Goal: Book appointment/travel/reservation

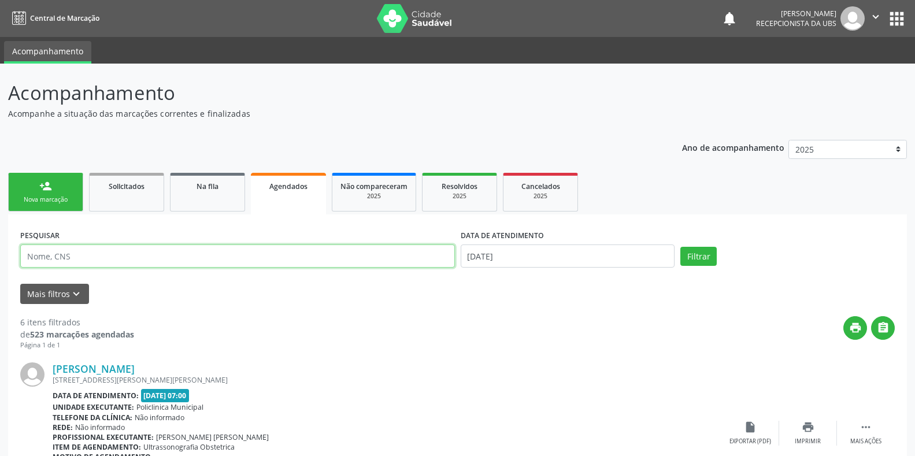
click at [63, 261] on input "text" at bounding box center [237, 256] width 435 height 23
type input "898003458022432"
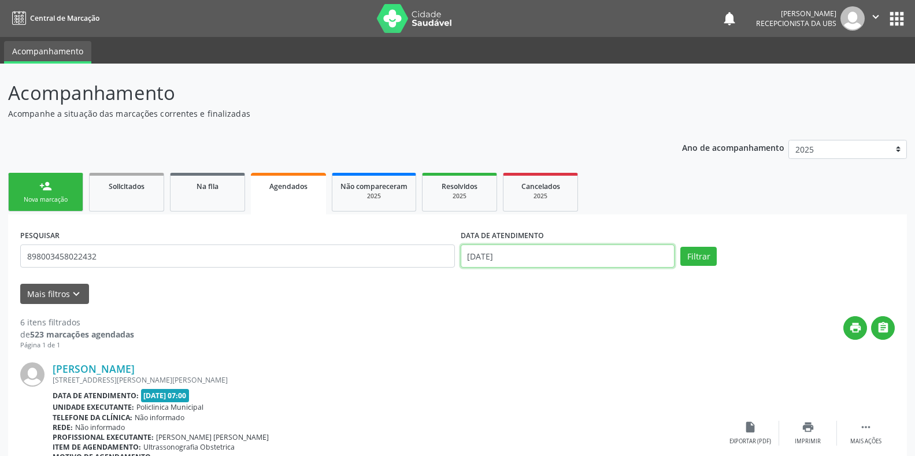
click at [553, 265] on body "Central de Marcação notifications [PERSON_NAME] Recepcionista da UBS  Configur…" at bounding box center [457, 228] width 915 height 456
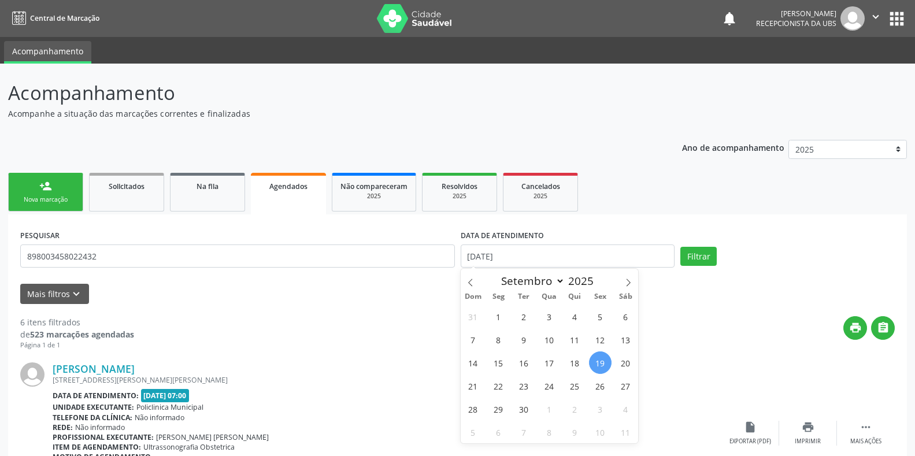
click at [599, 359] on span "19" at bounding box center [600, 362] width 23 height 23
type input "[DATE]"
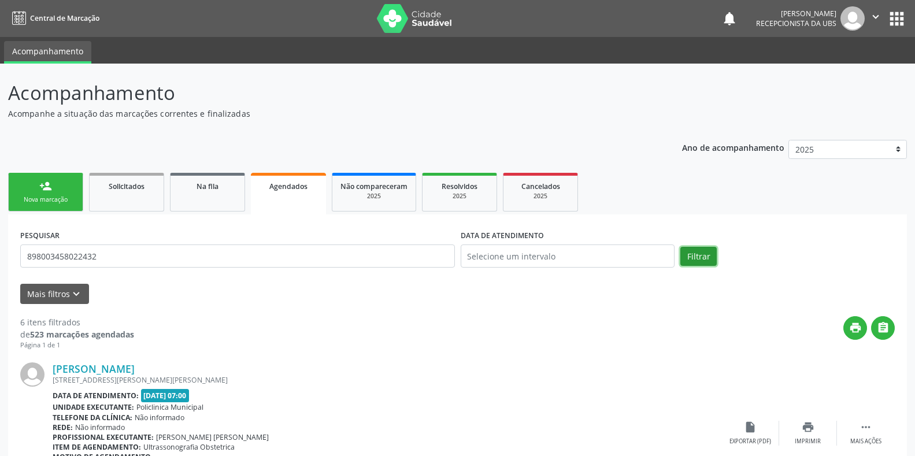
click at [698, 256] on button "Filtrar" at bounding box center [698, 257] width 36 height 20
click at [57, 187] on link "person_add Nova marcação" at bounding box center [45, 192] width 75 height 39
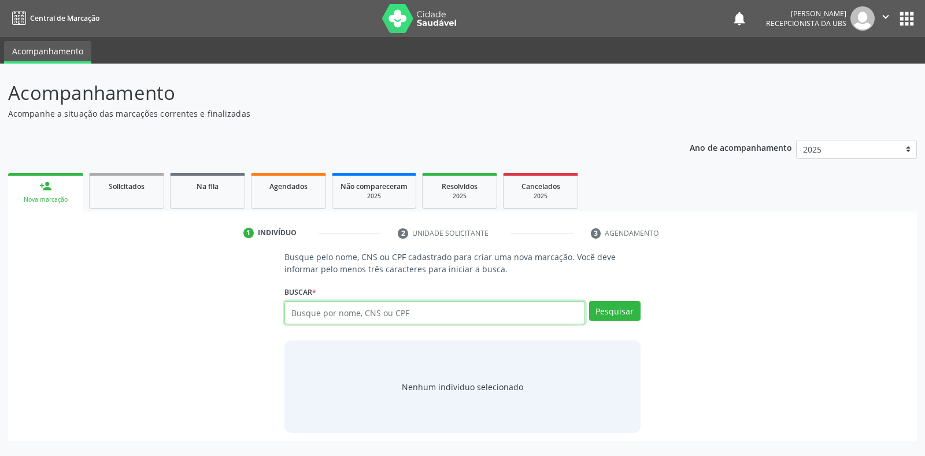
click at [365, 306] on input "text" at bounding box center [434, 312] width 300 height 23
type input "898003458022432"
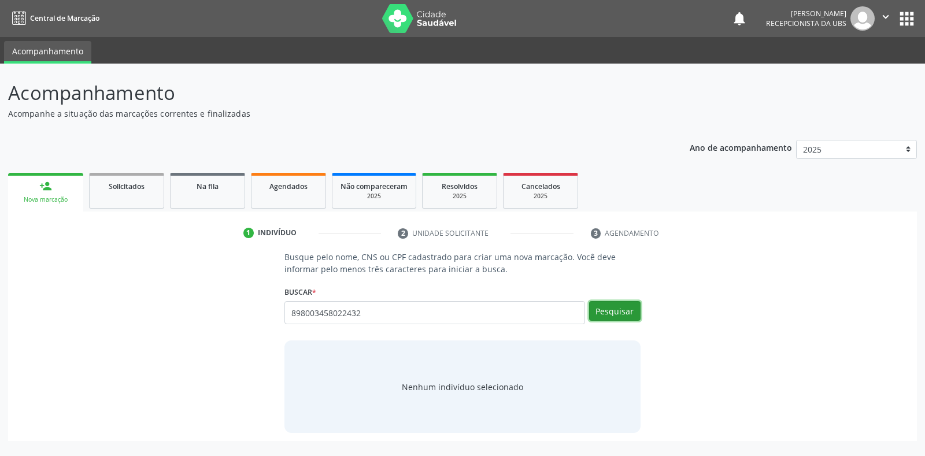
click at [615, 312] on button "Pesquisar" at bounding box center [614, 311] width 51 height 20
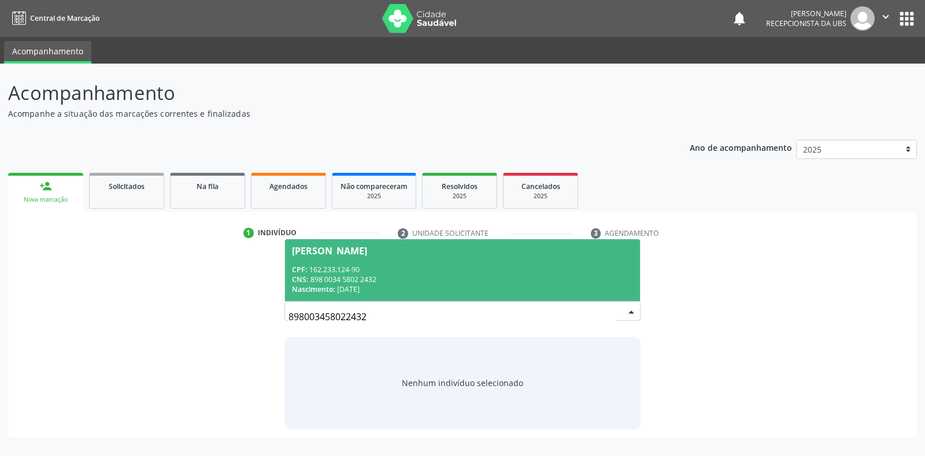
click at [403, 280] on div "CNS: 898 0034 5802 2432" at bounding box center [462, 280] width 341 height 10
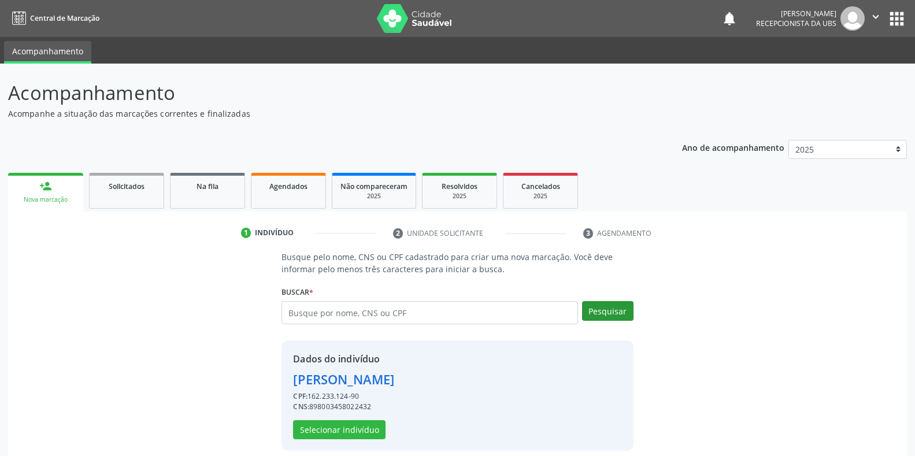
scroll to position [11, 0]
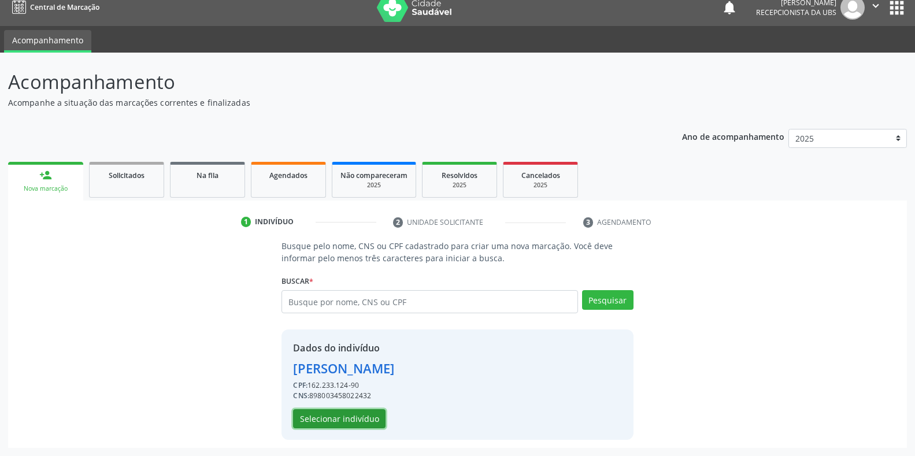
click at [365, 410] on button "Selecionar indivíduo" at bounding box center [339, 419] width 92 height 20
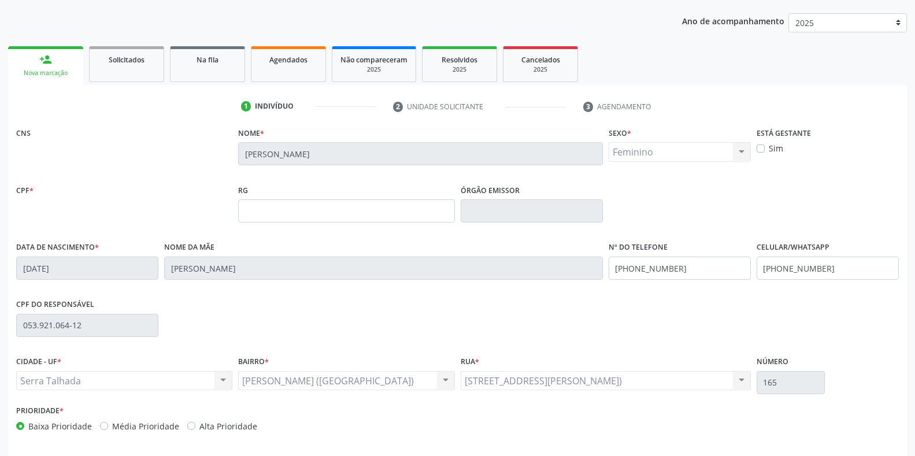
scroll to position [171, 0]
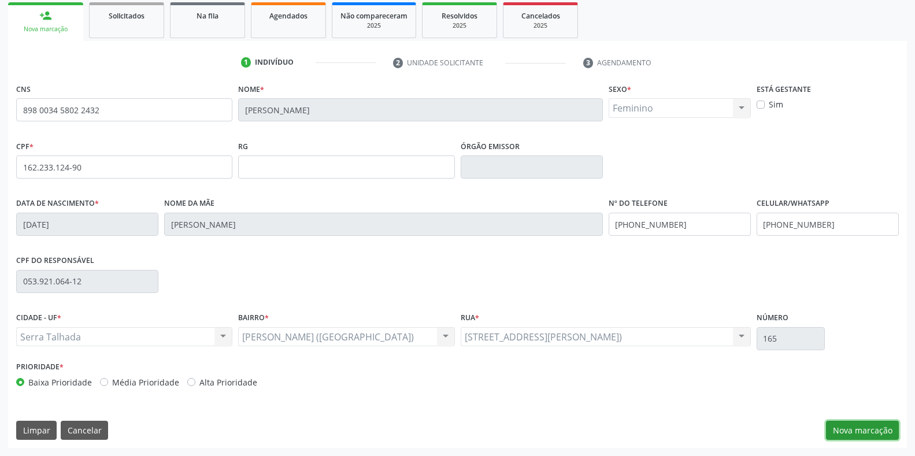
click at [844, 432] on button "Nova marcação" at bounding box center [862, 431] width 73 height 20
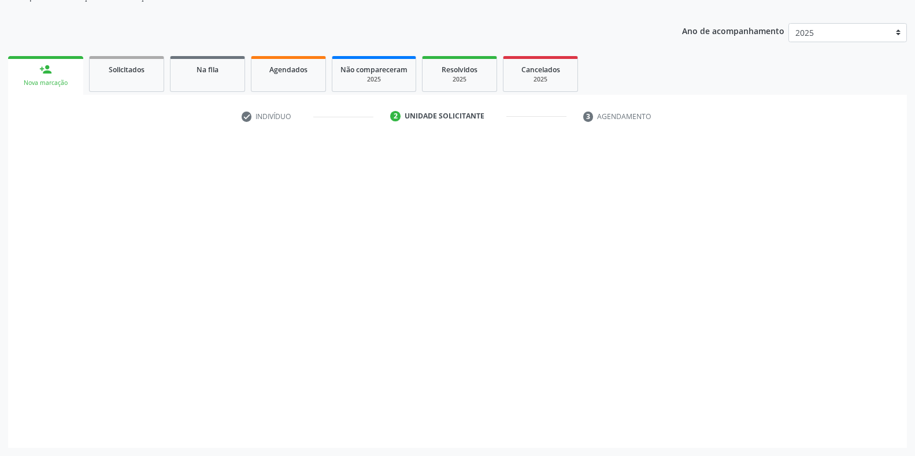
scroll to position [117, 0]
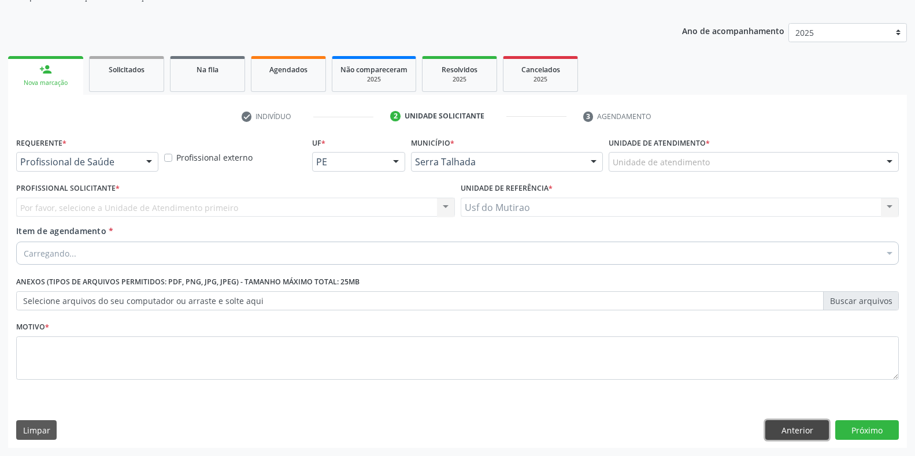
click at [784, 431] on button "Anterior" at bounding box center [797, 430] width 64 height 20
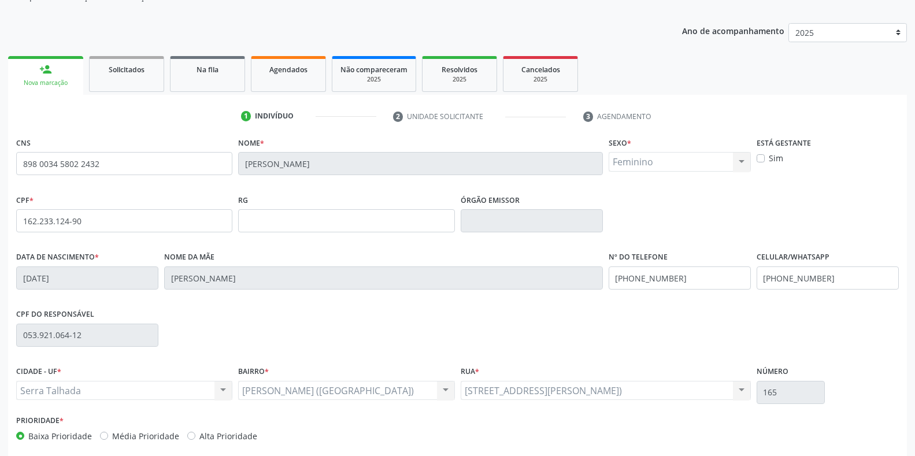
click at [775, 157] on label "Sim" at bounding box center [776, 158] width 14 height 12
click at [765, 157] on input "Sim" at bounding box center [761, 157] width 8 height 10
checkbox input "true"
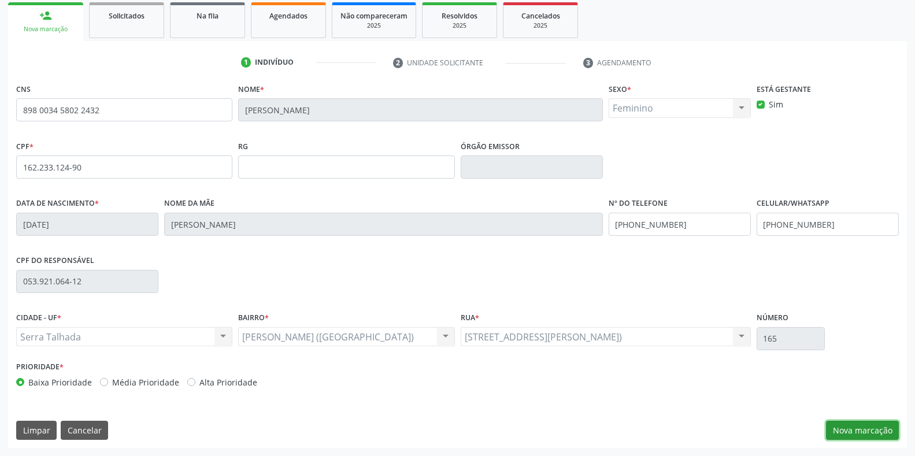
click at [858, 434] on button "Nova marcação" at bounding box center [862, 431] width 73 height 20
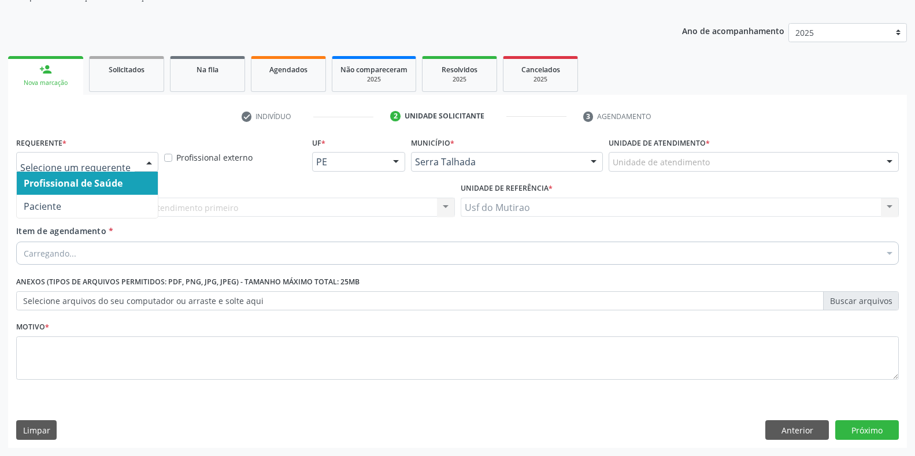
click at [68, 170] on div at bounding box center [87, 162] width 142 height 20
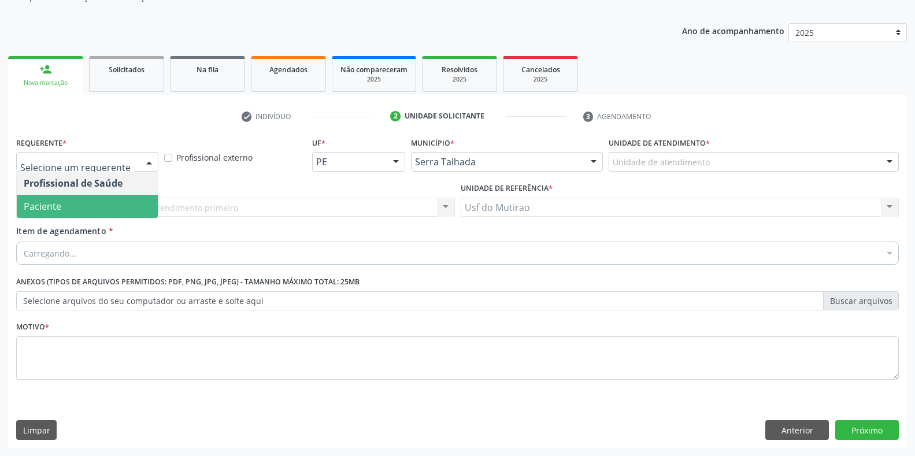
click at [51, 208] on span "Paciente" at bounding box center [43, 206] width 38 height 13
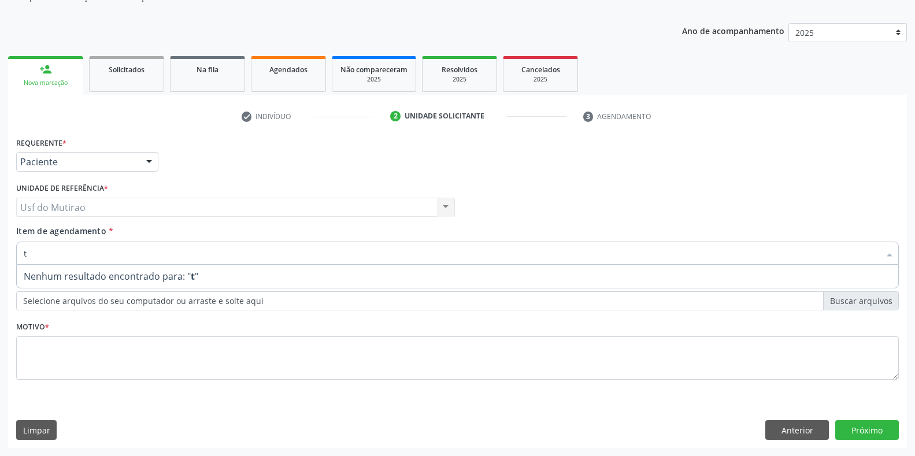
type input "t4"
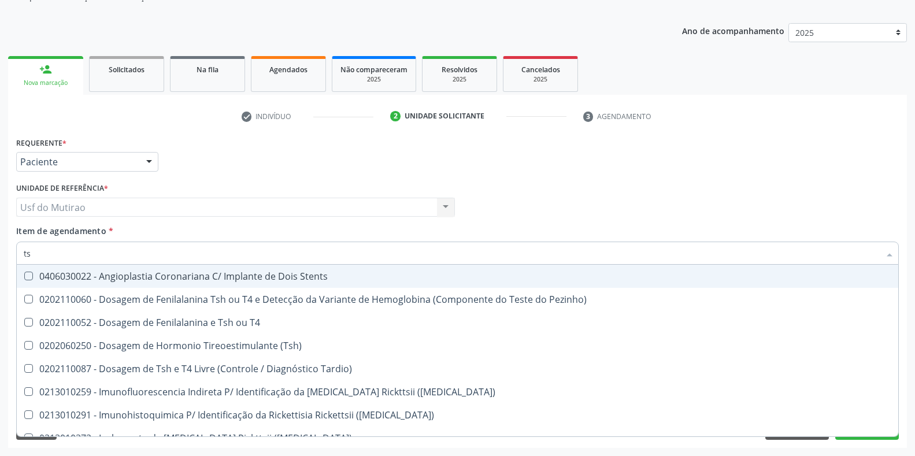
type input "tsh"
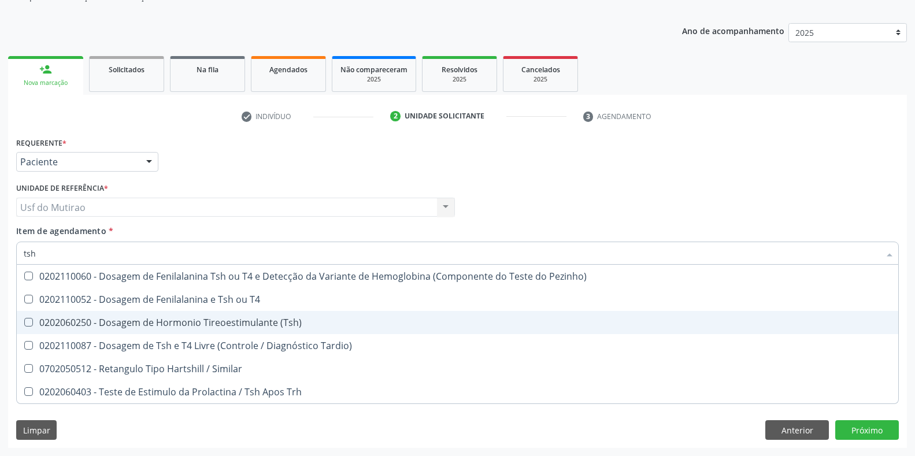
click at [129, 327] on div "0202060250 - Dosagem de Hormonio Tireoestimulante (Tsh)" at bounding box center [458, 322] width 868 height 9
checkbox \(Tsh\) "true"
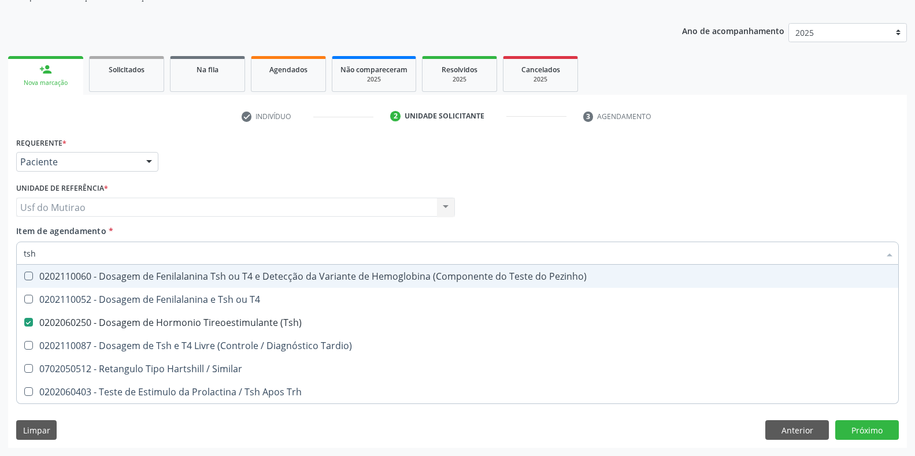
drag, startPoint x: 69, startPoint y: 249, endPoint x: 0, endPoint y: 254, distance: 69.0
click at [0, 254] on div "Acompanhamento Acompanhe a situação das marcações correntes e finalizadas Relat…" at bounding box center [457, 201] width 915 height 509
type input "t4"
checkbox \(Tsh\) "false"
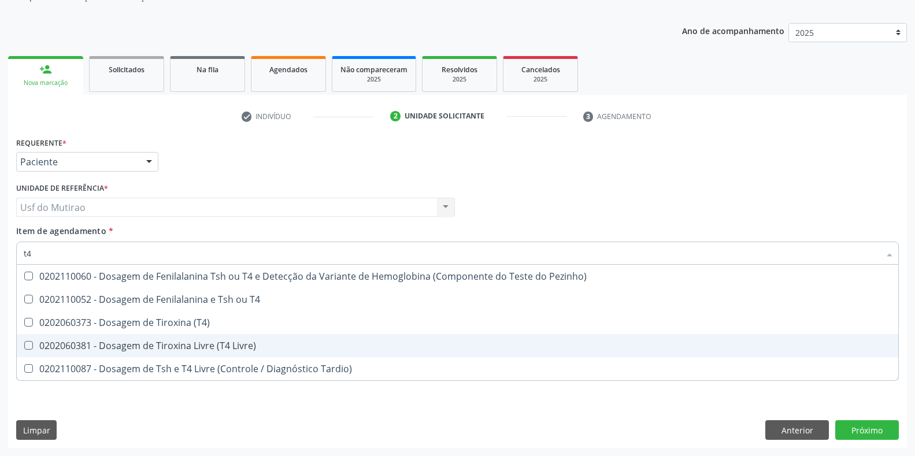
click at [148, 342] on div "0202060381 - Dosagem de Tiroxina Livre (T4 Livre)" at bounding box center [458, 345] width 868 height 9
checkbox Livre\) "true"
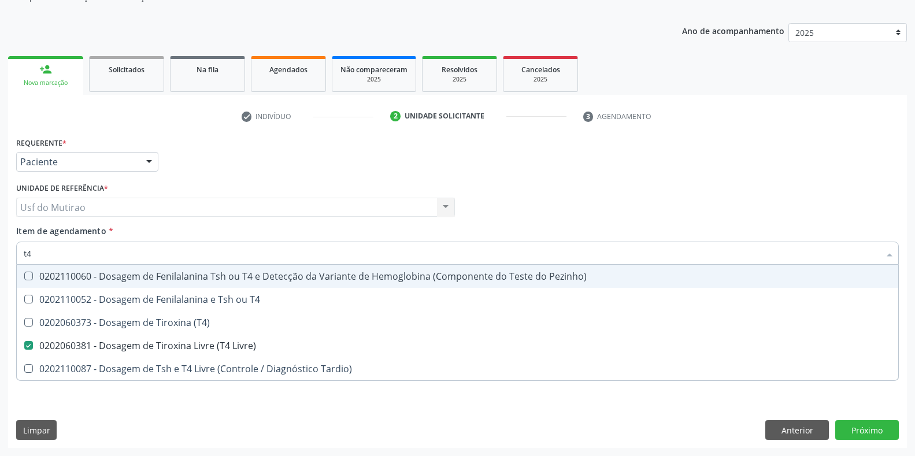
click at [569, 203] on div "Profissional Solicitante Por favor, selecione a Unidade de Atendimento primeiro…" at bounding box center [457, 202] width 889 height 45
checkbox T4 "true"
checkbox \(T4\) "true"
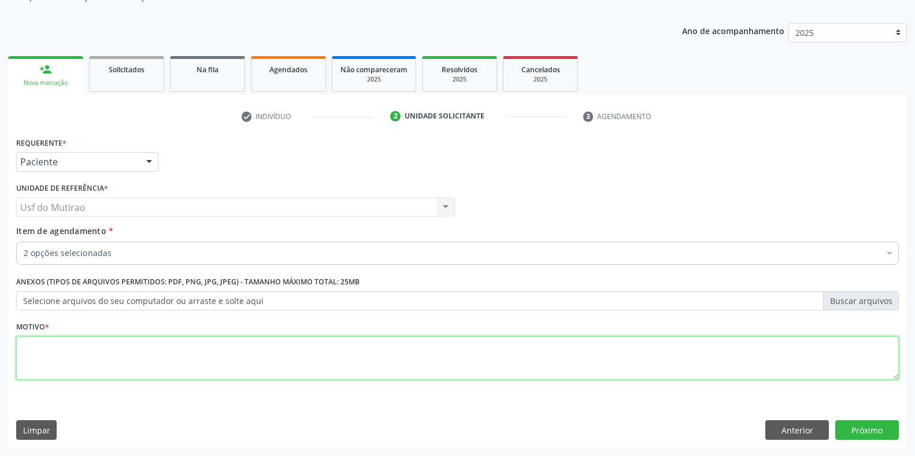
click at [531, 358] on textarea at bounding box center [457, 358] width 883 height 44
type textarea "."
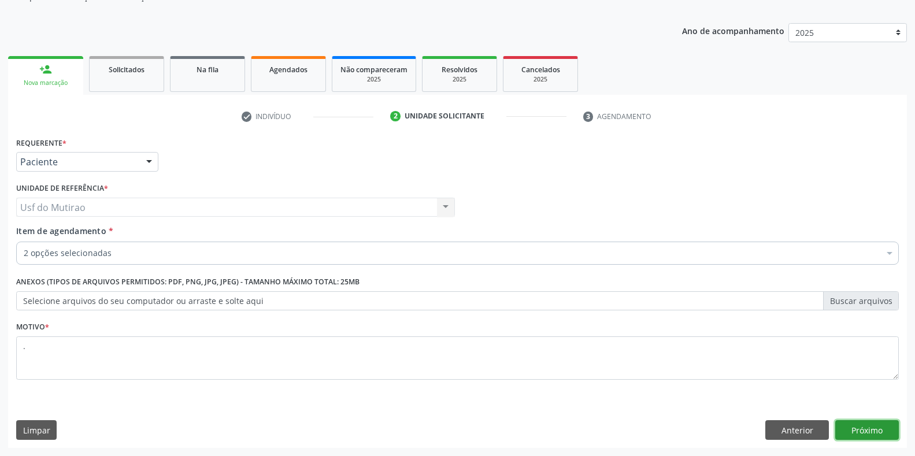
click at [852, 430] on button "Próximo" at bounding box center [867, 430] width 64 height 20
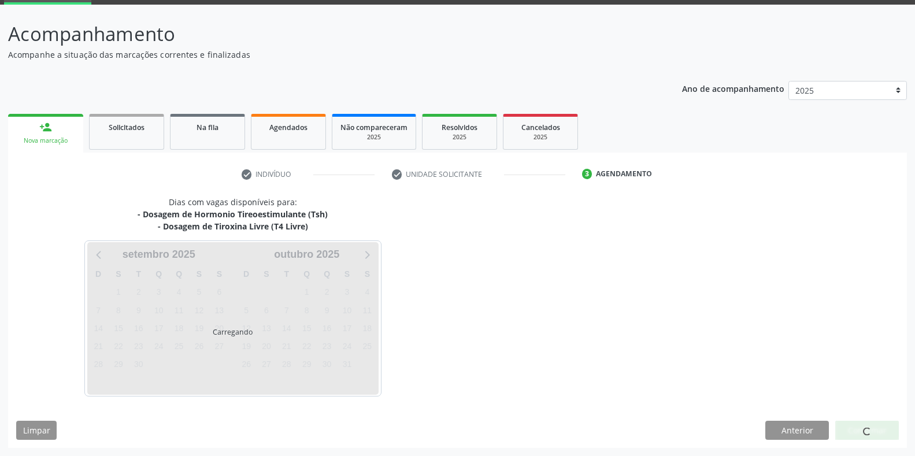
scroll to position [59, 0]
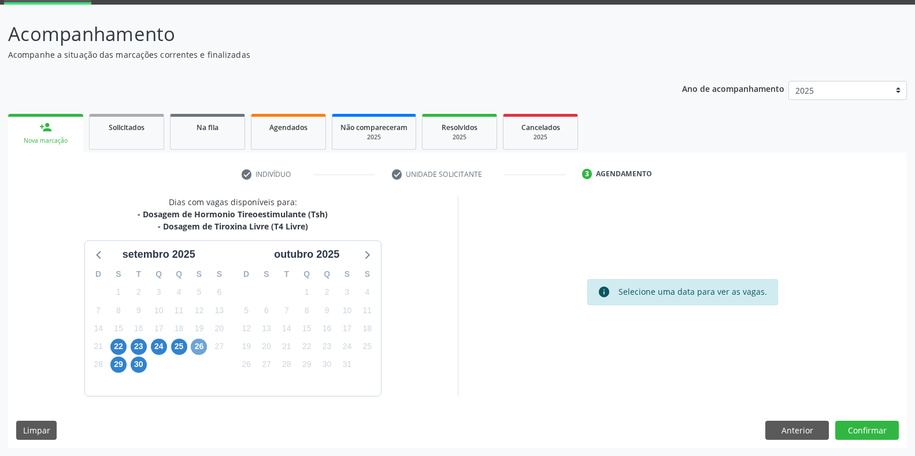
click at [195, 346] on span "26" at bounding box center [199, 347] width 16 height 16
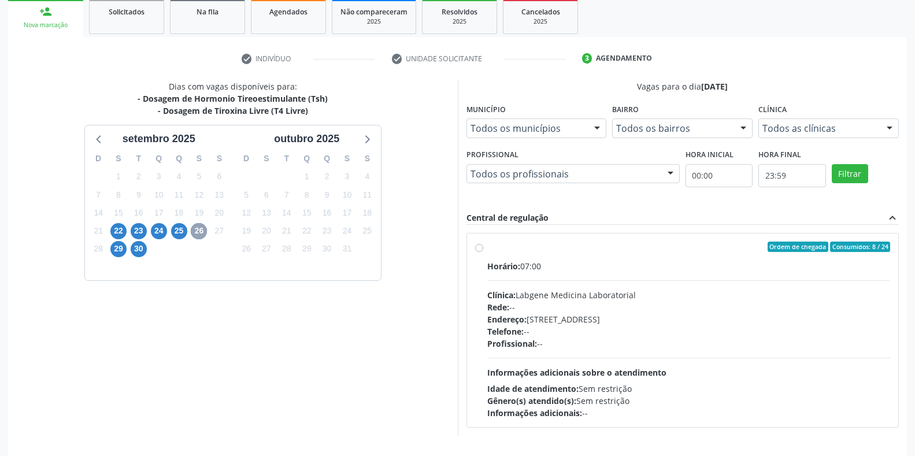
scroll to position [214, 0]
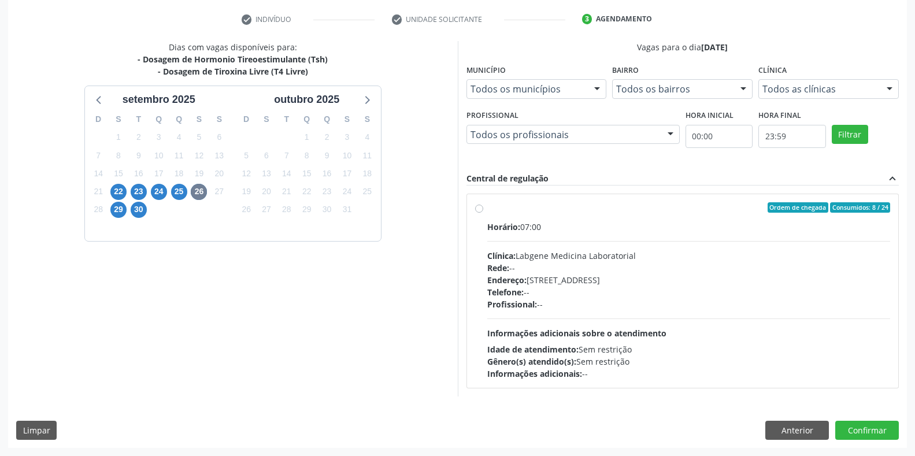
click at [535, 230] on div "Horário: 07:00" at bounding box center [689, 227] width 404 height 12
click at [483, 213] on input "Ordem de chegada Consumidos: 8 / 24 Horário: 07:00 Clínica: Labgene Medicina La…" at bounding box center [479, 207] width 8 height 10
radio input "true"
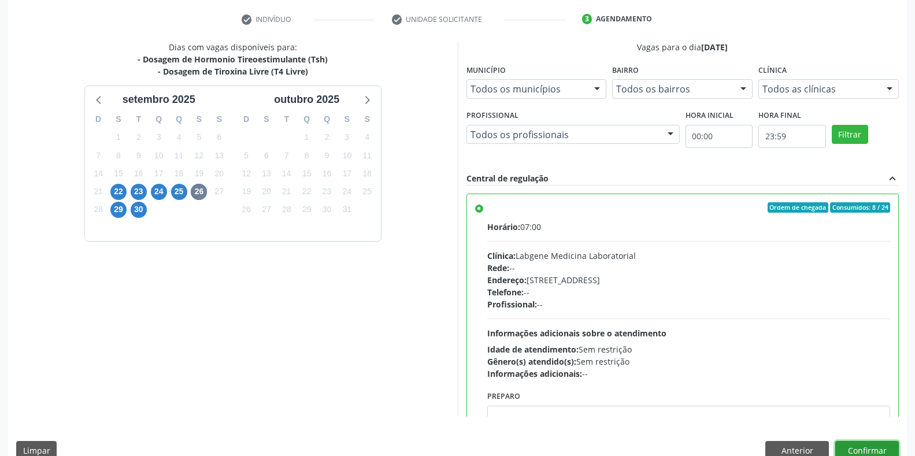
click at [869, 451] on button "Confirmar" at bounding box center [867, 451] width 64 height 20
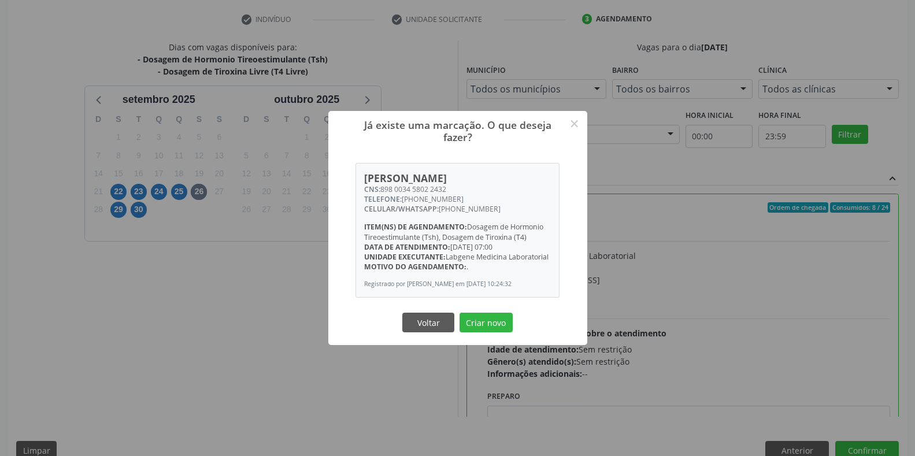
scroll to position [235, 0]
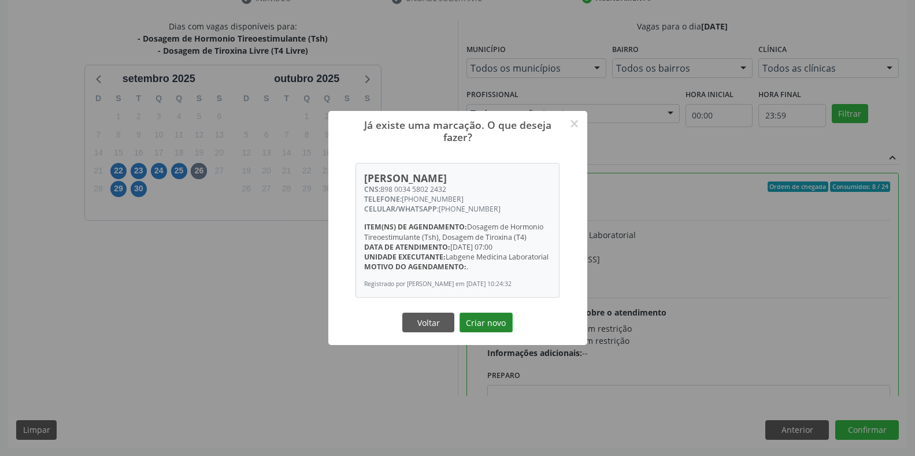
click at [492, 326] on button "Criar novo" at bounding box center [486, 323] width 53 height 20
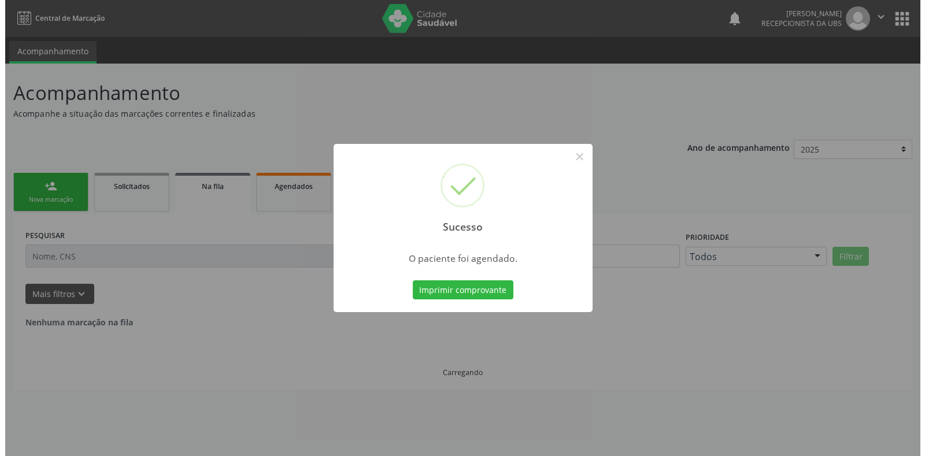
scroll to position [0, 0]
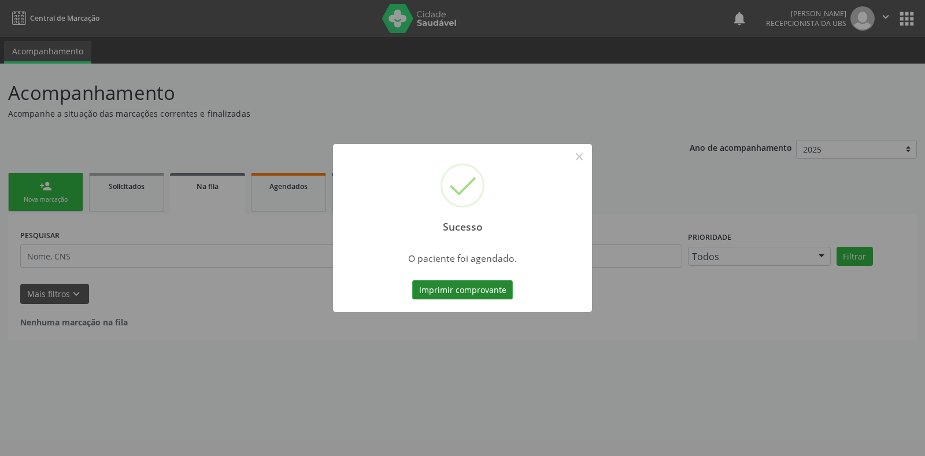
click at [488, 290] on button "Imprimir comprovante" at bounding box center [462, 290] width 101 height 20
